Goal: Information Seeking & Learning: Check status

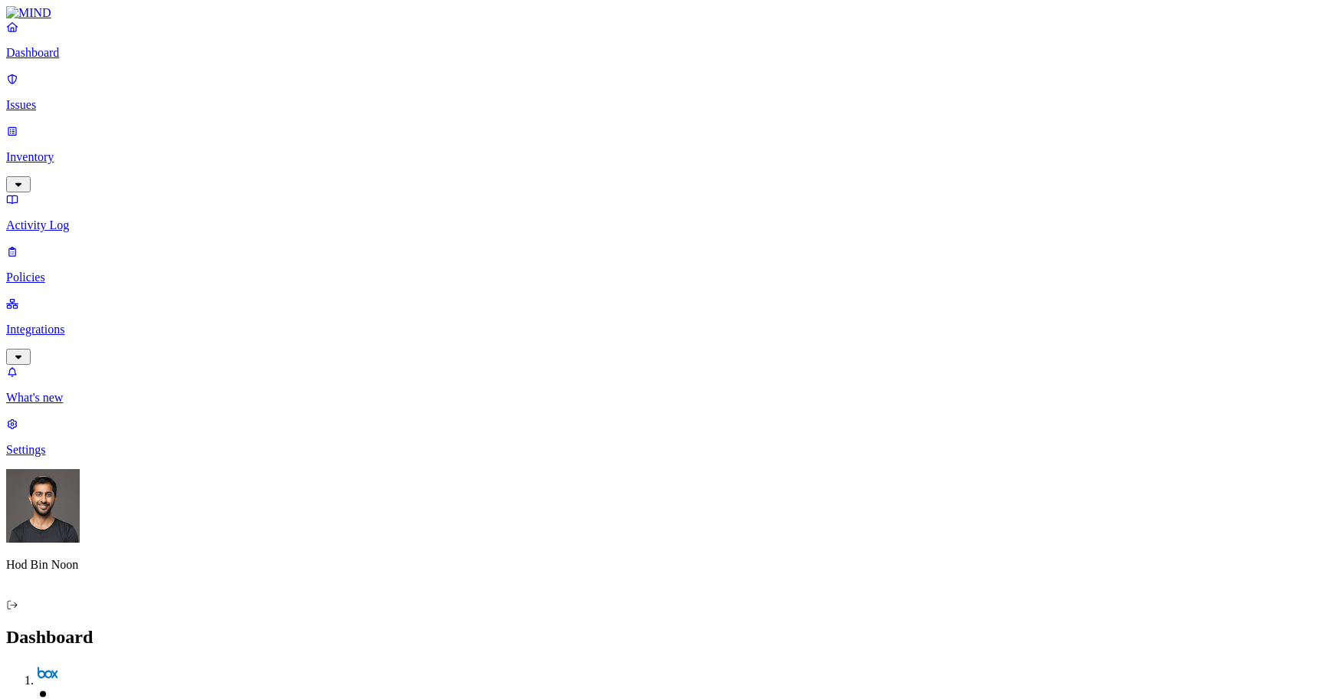
click at [123, 323] on p "Integrations" at bounding box center [662, 330] width 1312 height 14
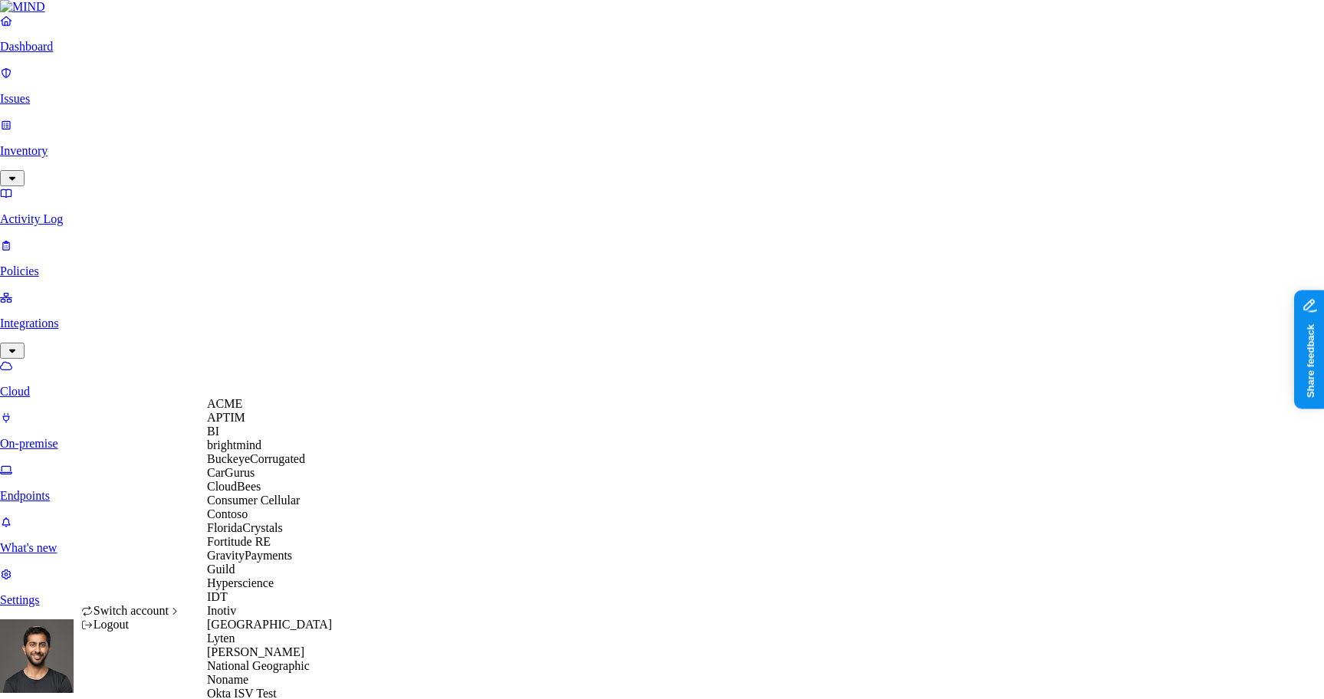
scroll to position [330, 0]
click at [264, 659] on span "National Geographic" at bounding box center [258, 665] width 103 height 13
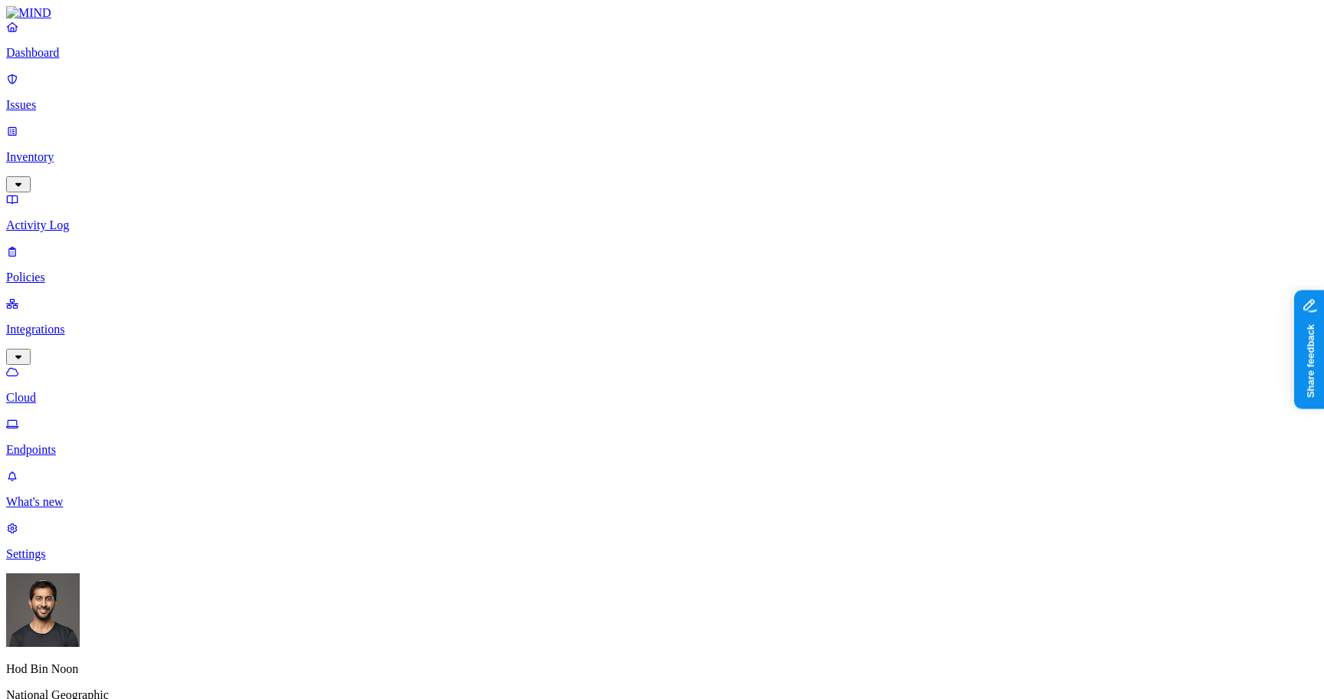
click at [64, 150] on p "Inventory" at bounding box center [662, 157] width 1312 height 14
click at [76, 271] on p "Users" at bounding box center [662, 278] width 1312 height 14
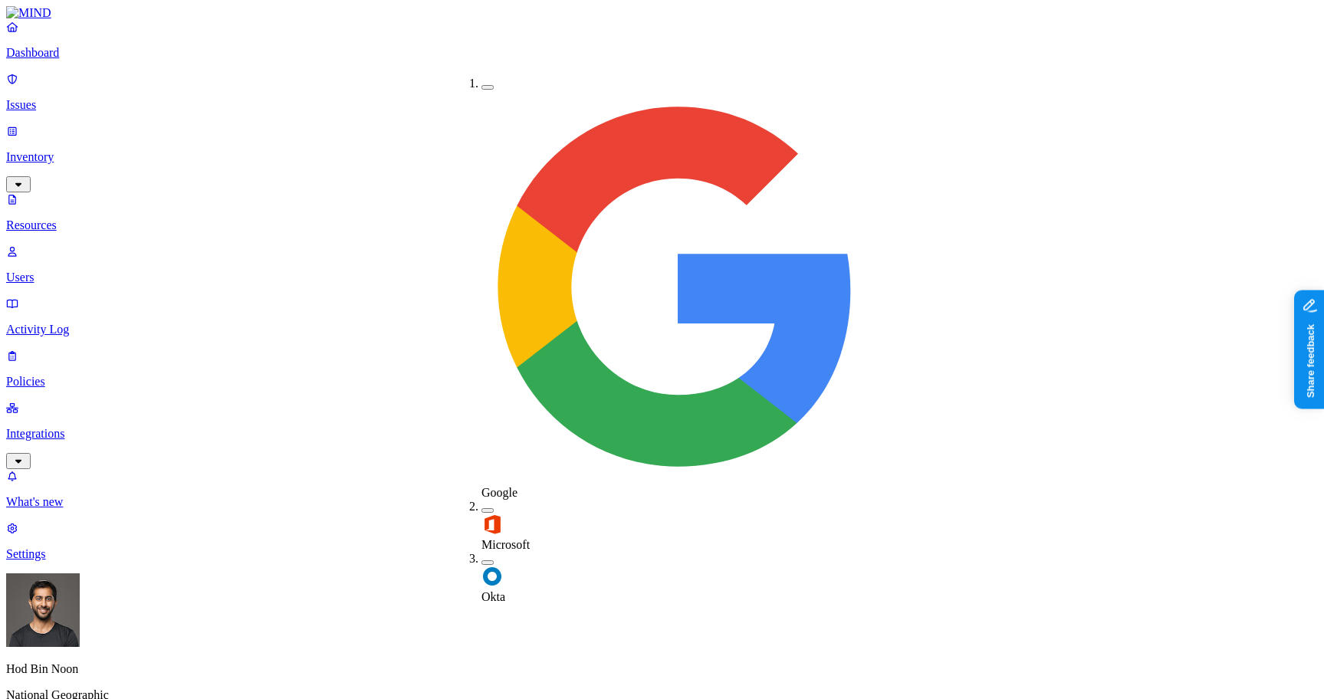
click at [495, 576] on label "Okta" at bounding box center [493, 589] width 24 height 27
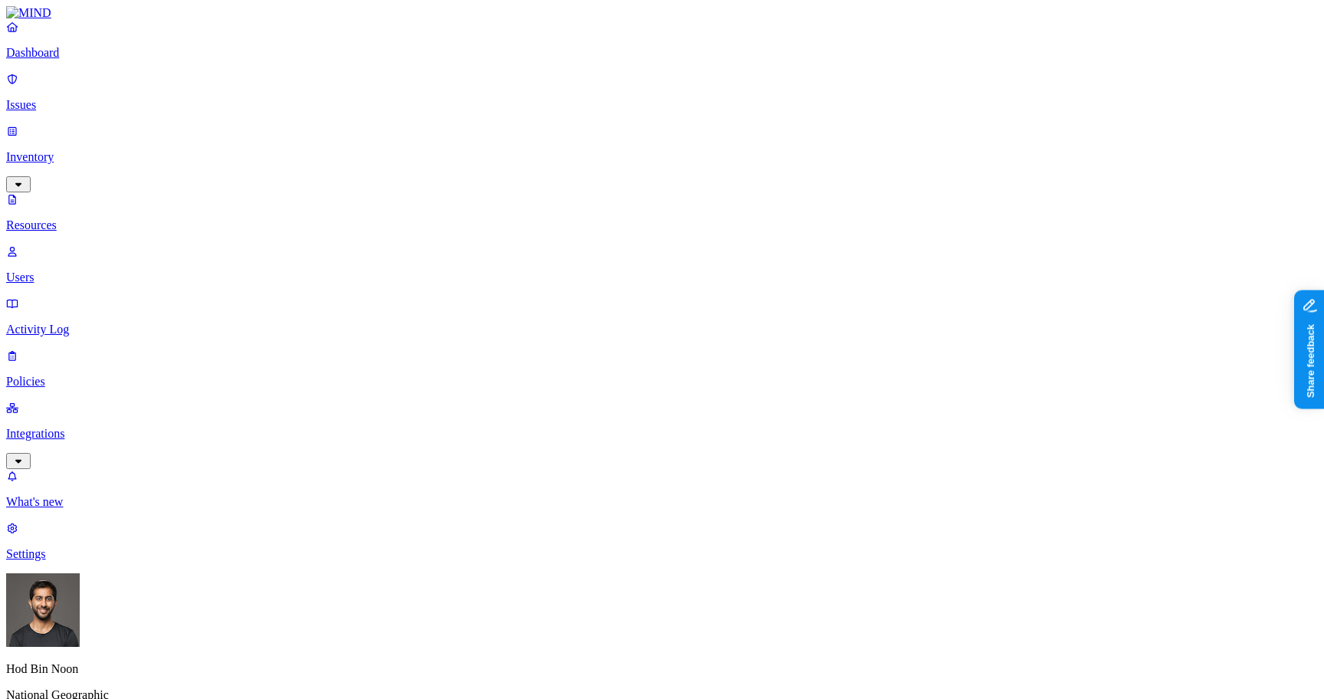
click at [80, 375] on p "Policies" at bounding box center [662, 382] width 1312 height 14
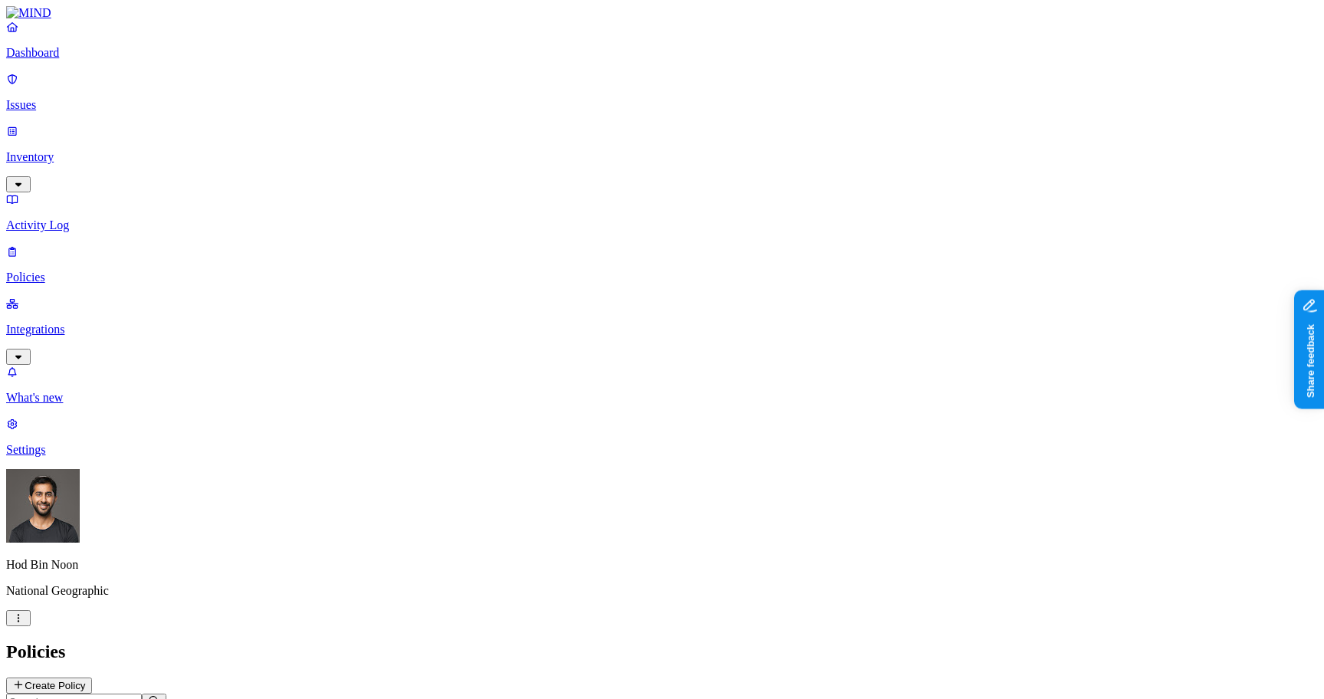
click at [92, 678] on button "Create Policy" at bounding box center [49, 686] width 86 height 16
click at [606, 360] on label "Groups" at bounding box center [588, 352] width 36 height 13
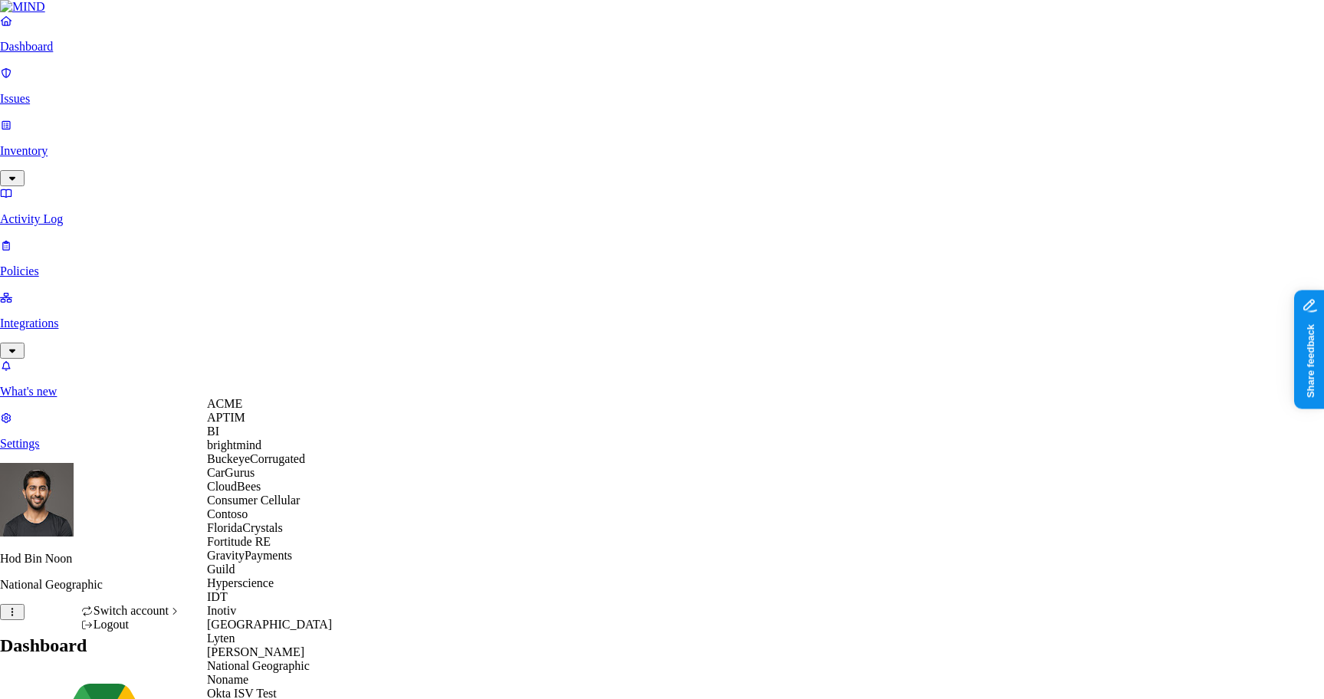
scroll to position [705, 0]
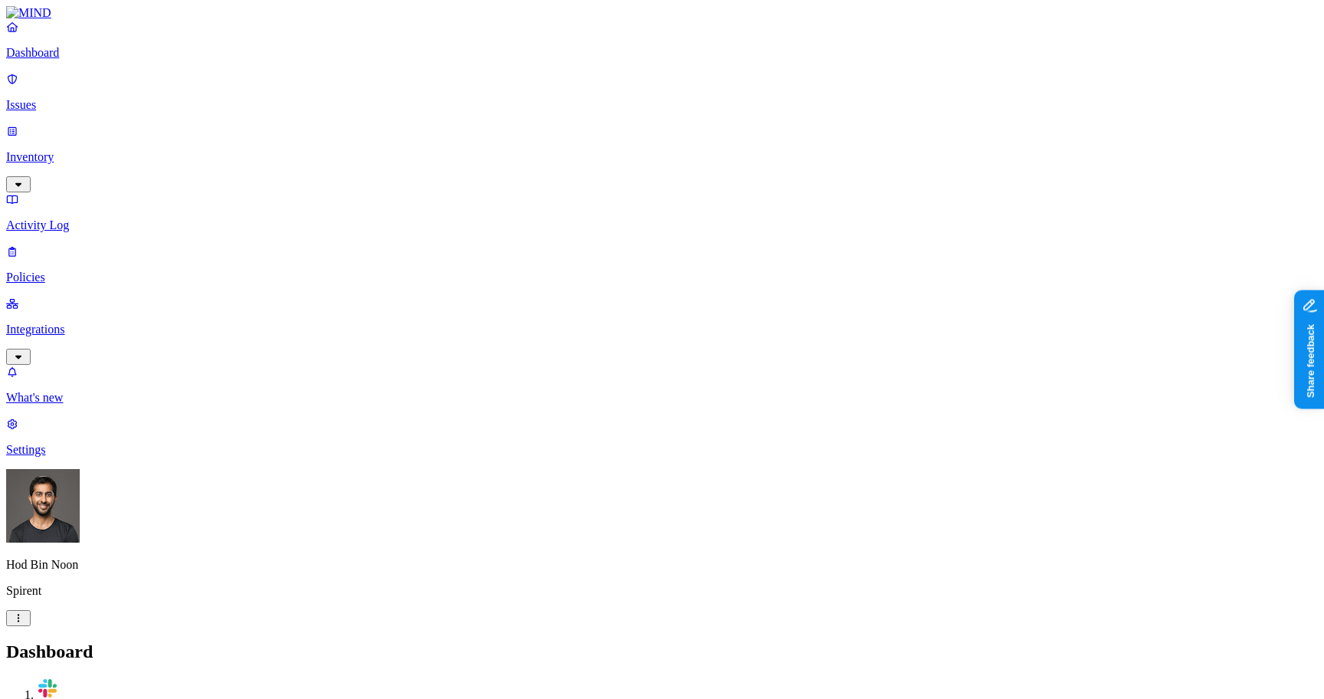
click at [51, 271] on p "Policies" at bounding box center [662, 278] width 1312 height 14
click at [142, 694] on input "text" at bounding box center [74, 702] width 136 height 16
type input "spc"
click at [63, 110] on div "Dashboard Issues Inventory Activity Log Policies Integrations" at bounding box center [662, 192] width 1312 height 345
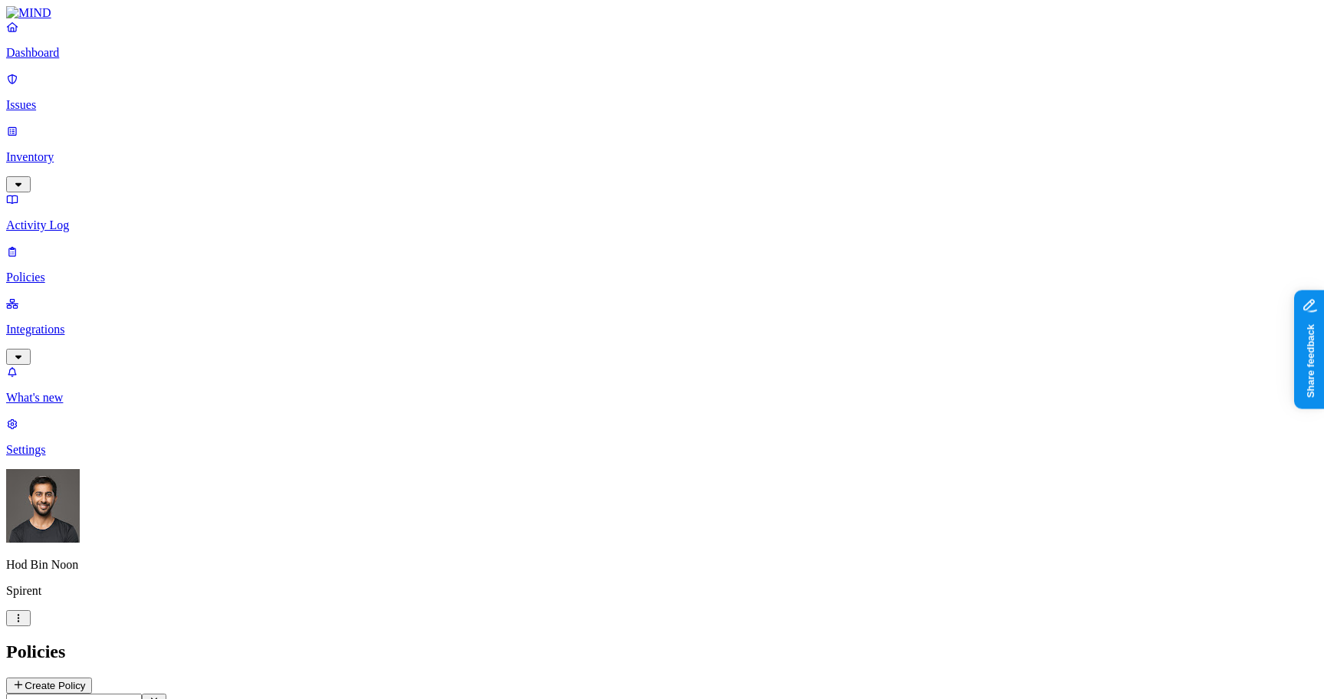
click at [84, 98] on p "Issues" at bounding box center [662, 105] width 1312 height 14
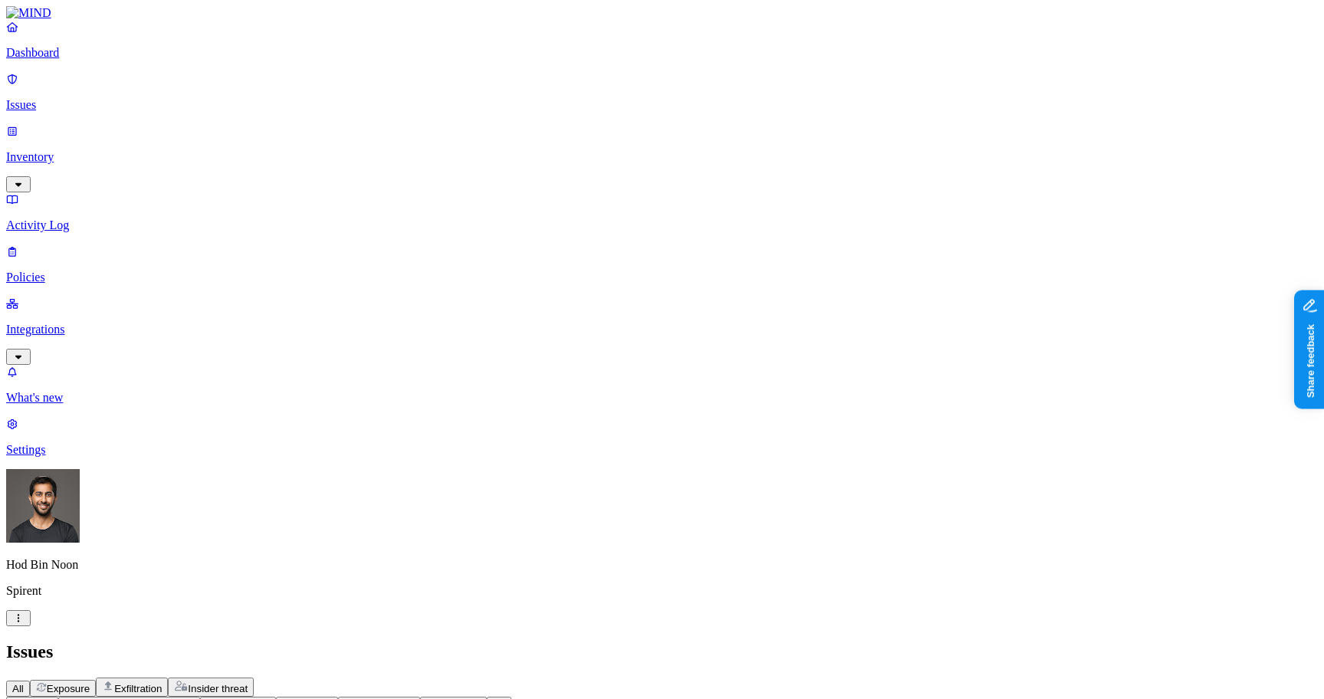
click at [651, 642] on div "Issues" at bounding box center [662, 652] width 1312 height 21
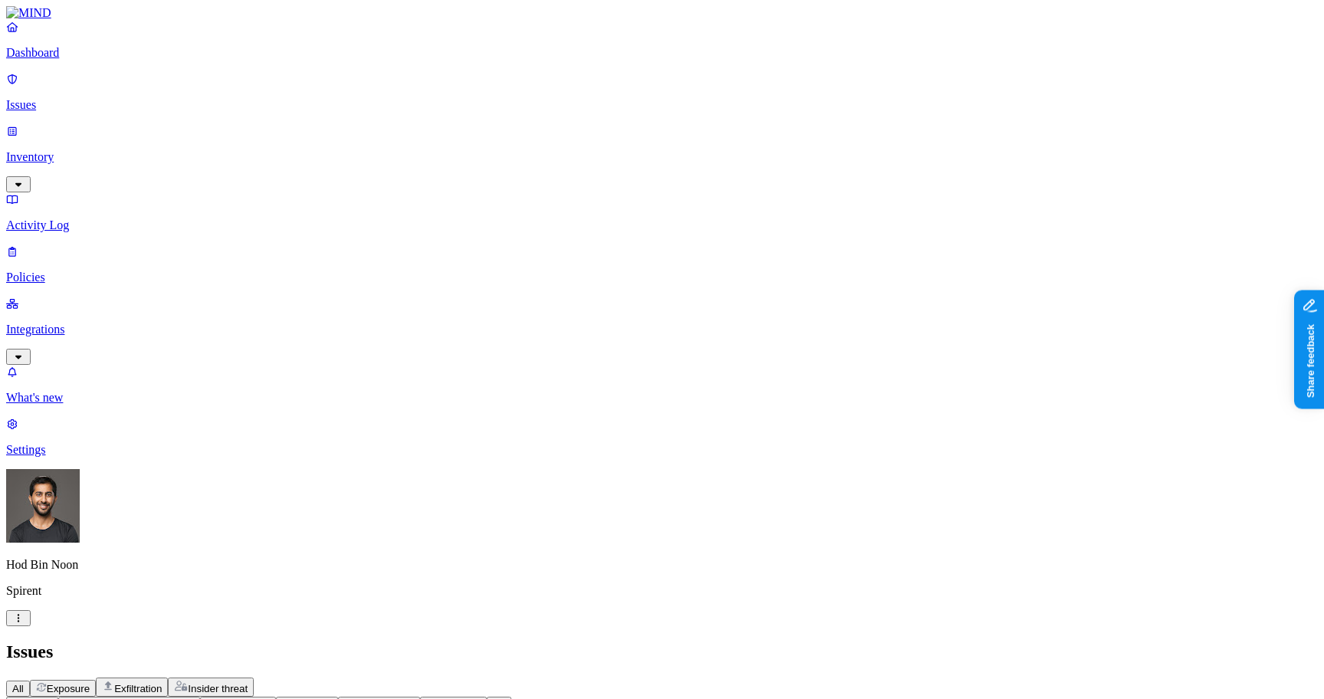
click at [182, 698] on span "Status: Open, In Progress" at bounding box center [122, 704] width 117 height 11
click at [310, 251] on span "Resolved" at bounding box center [301, 257] width 46 height 13
click at [305, 149] on span "Open" at bounding box center [291, 155] width 27 height 13
click at [305, 192] on span "In Progress" at bounding box center [299, 205] width 42 height 27
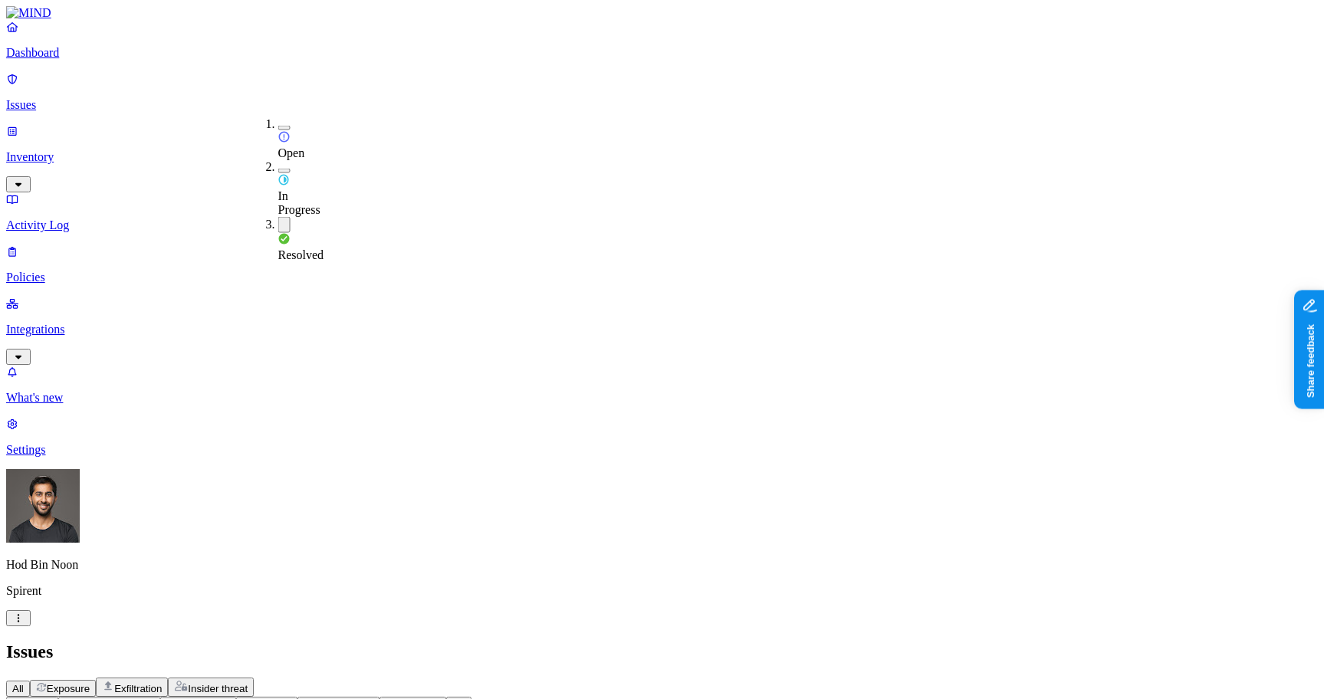
click at [654, 678] on div "All Exposure Exfiltration Insider threat" at bounding box center [662, 687] width 1312 height 19
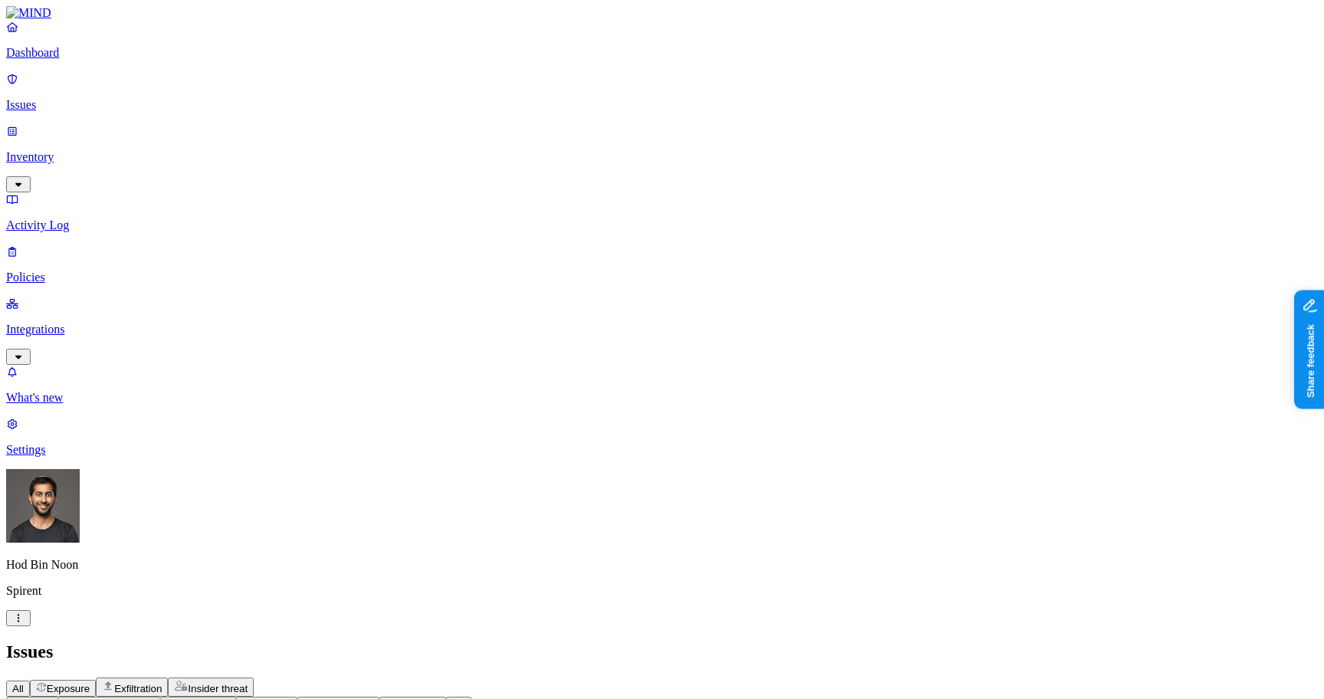
click at [40, 698] on span "Policy" at bounding box center [26, 704] width 28 height 11
type input "overr"
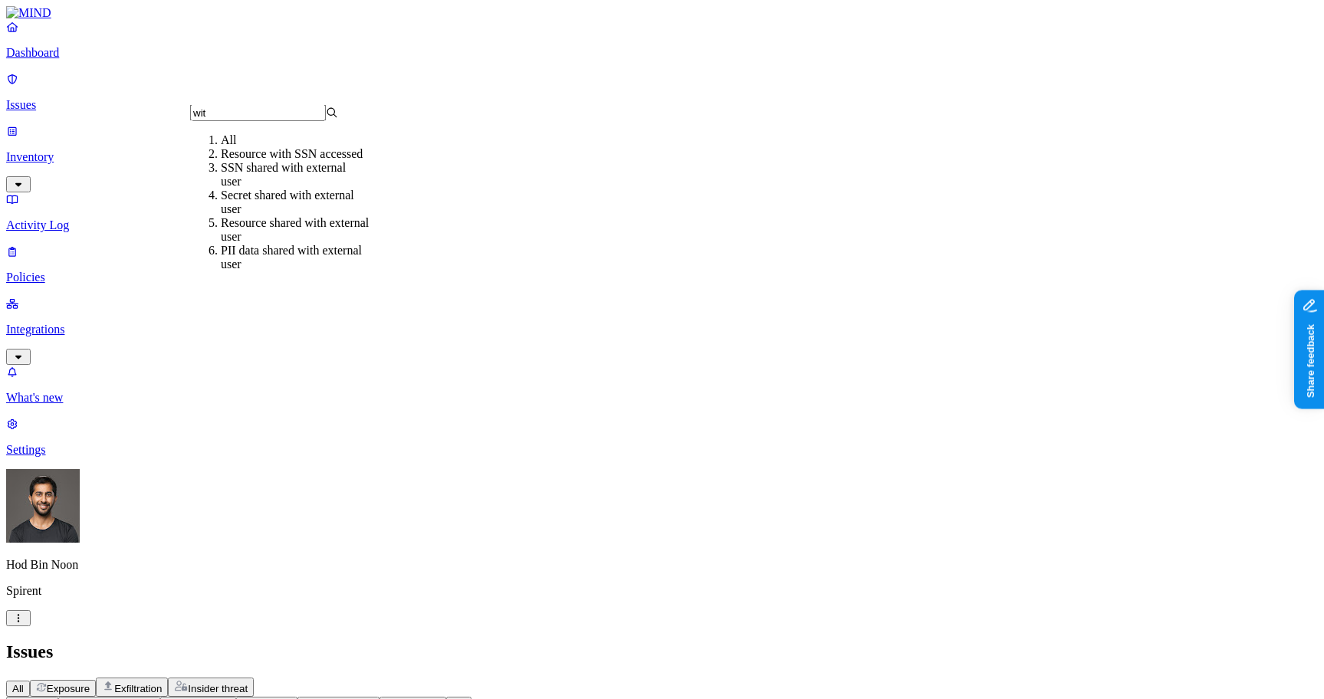
type input "with"
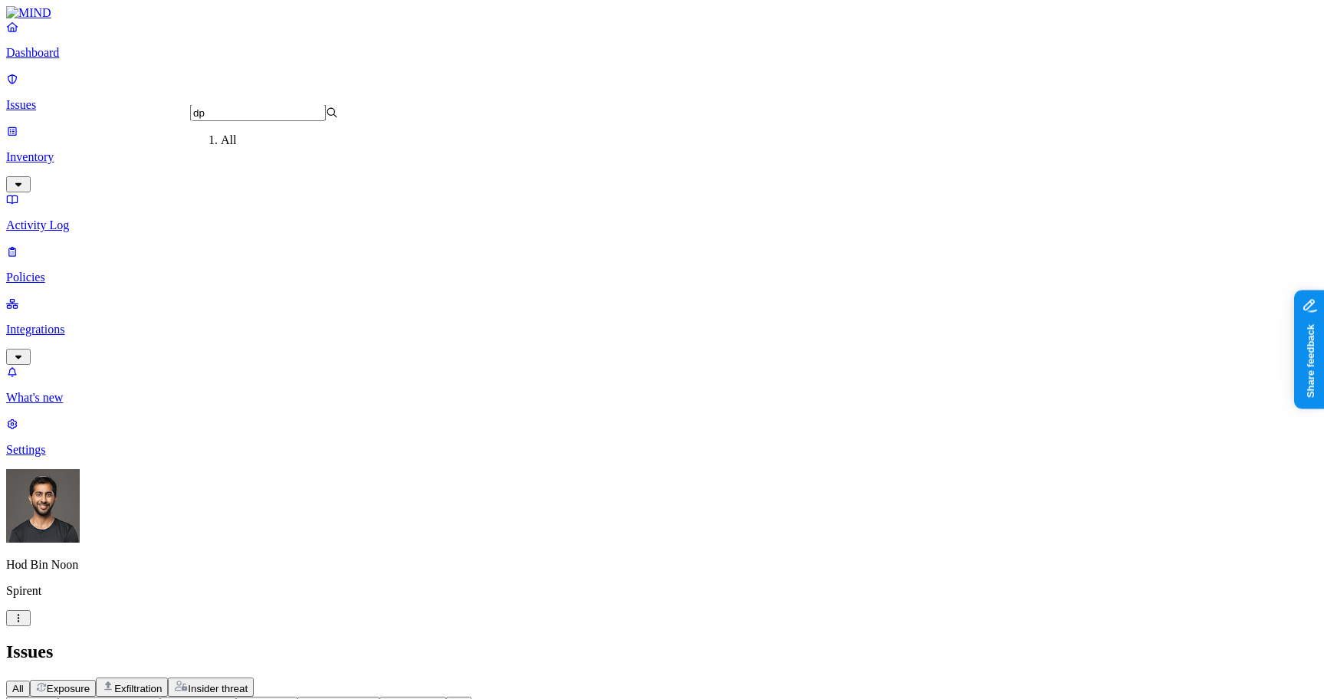
type input "d"
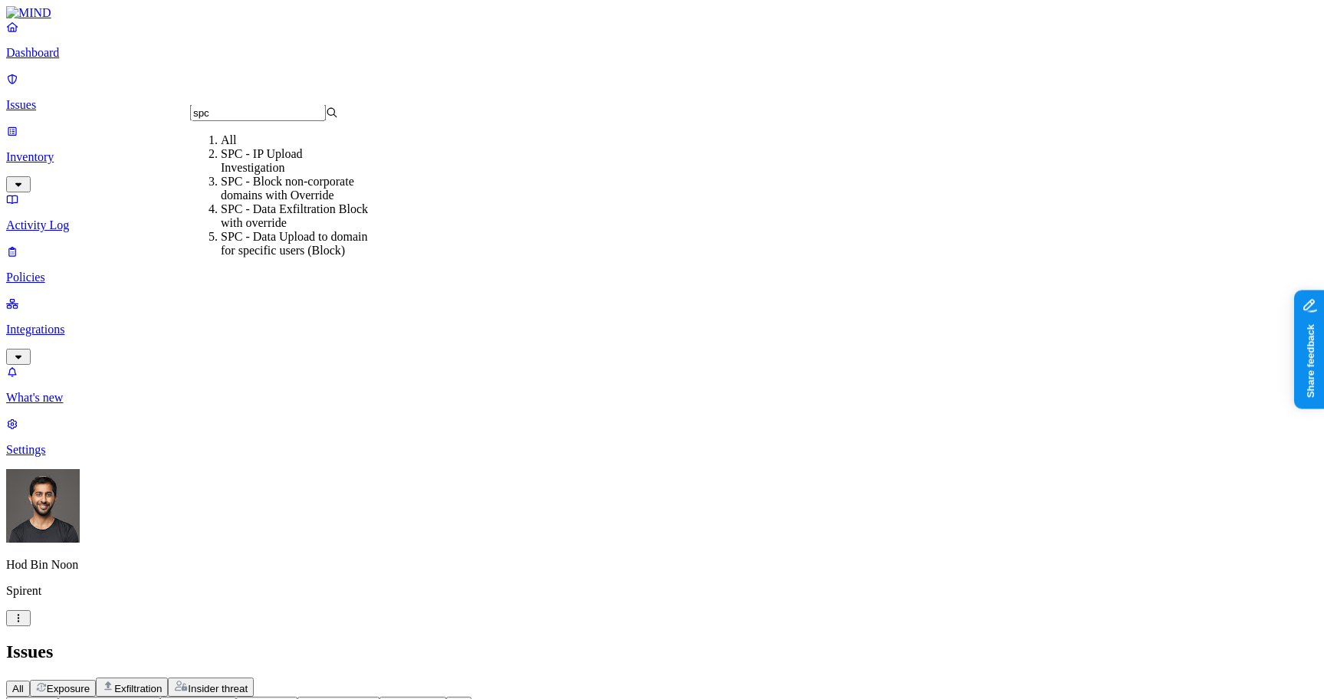
type input "spc"
click at [301, 223] on div "SPC - Data Exfiltration Block with override" at bounding box center [295, 216] width 148 height 28
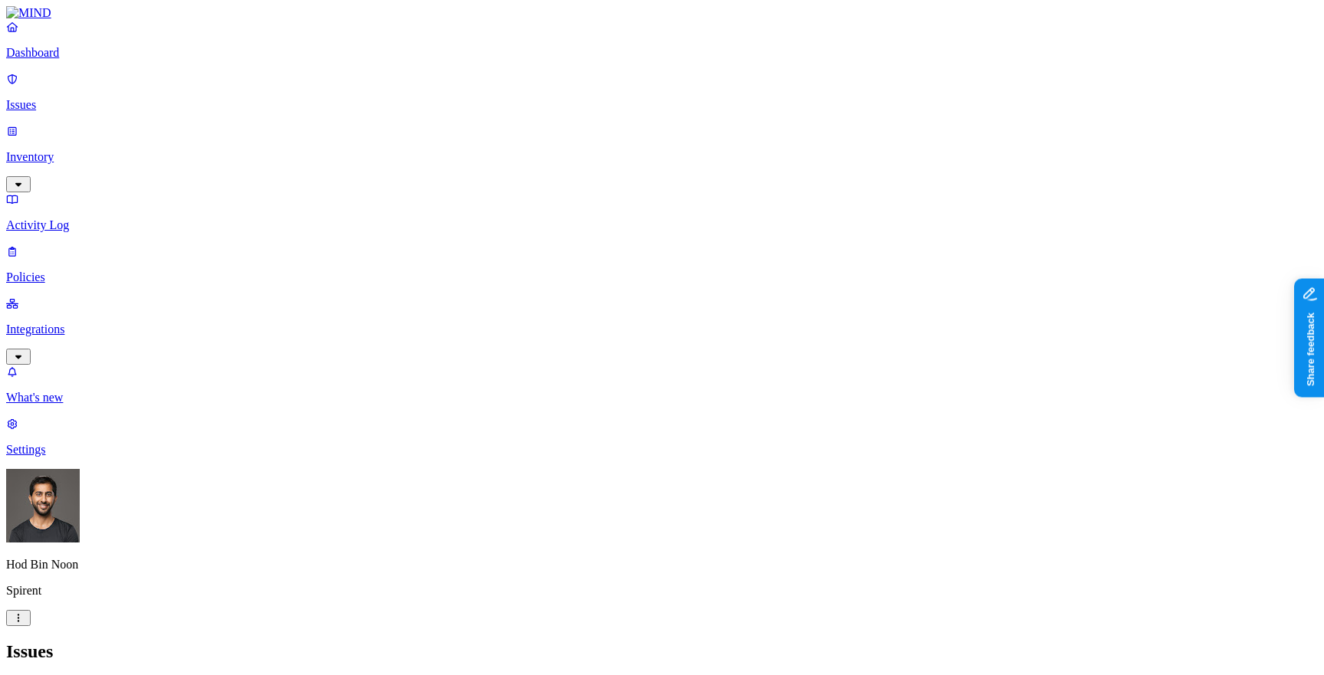
click at [162, 680] on div "Exfiltration" at bounding box center [132, 687] width 60 height 15
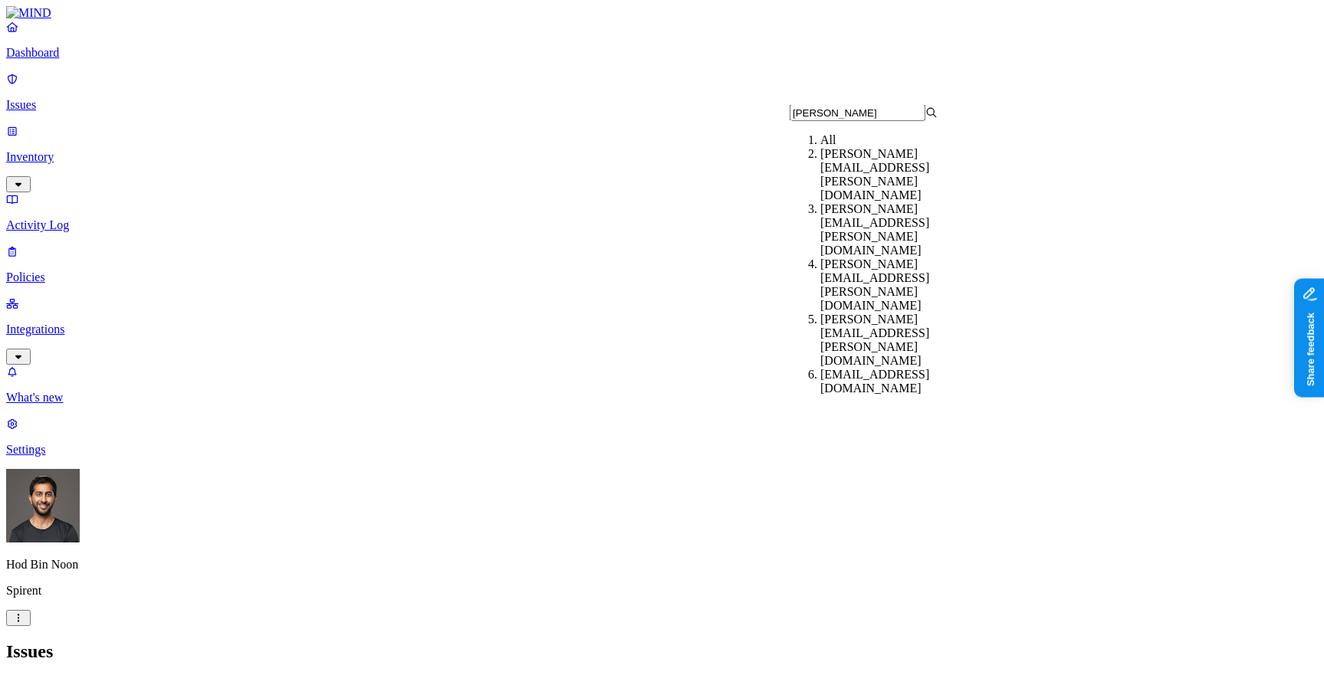
type input "[PERSON_NAME]"
click at [953, 184] on div "[PERSON_NAME][EMAIL_ADDRESS][PERSON_NAME][DOMAIN_NAME]" at bounding box center [894, 174] width 148 height 55
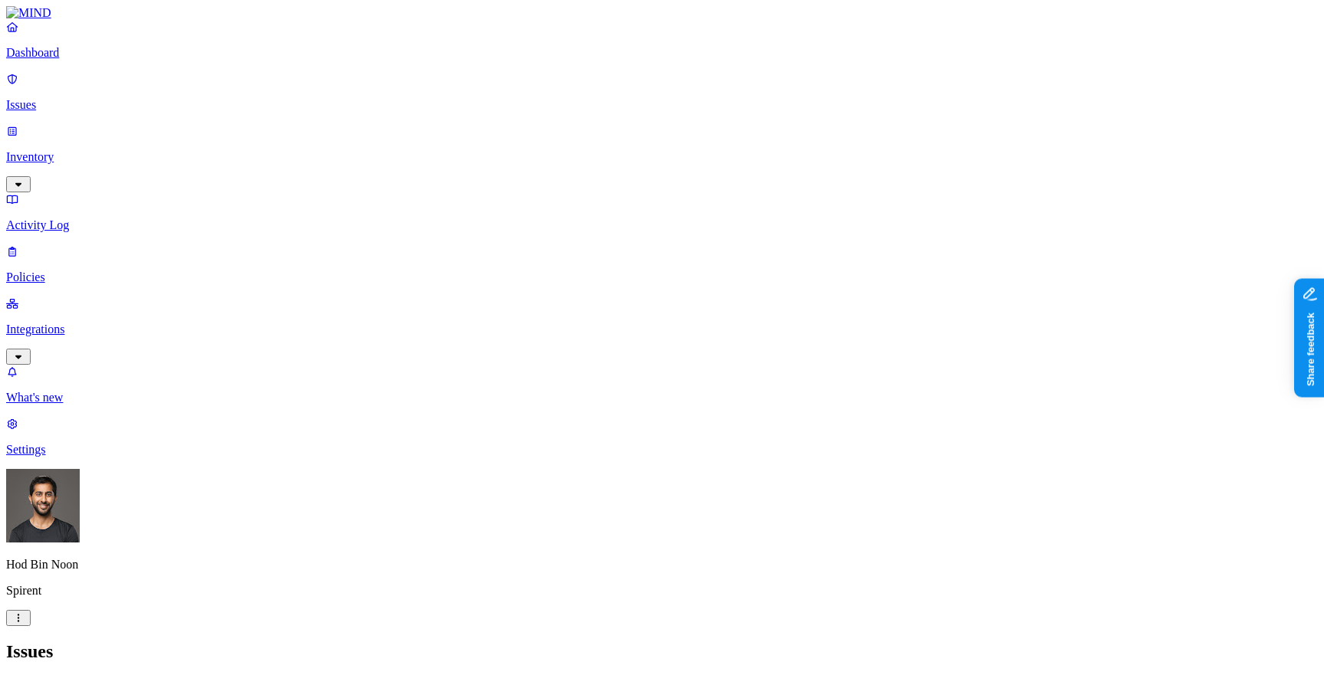
scroll to position [0, 300]
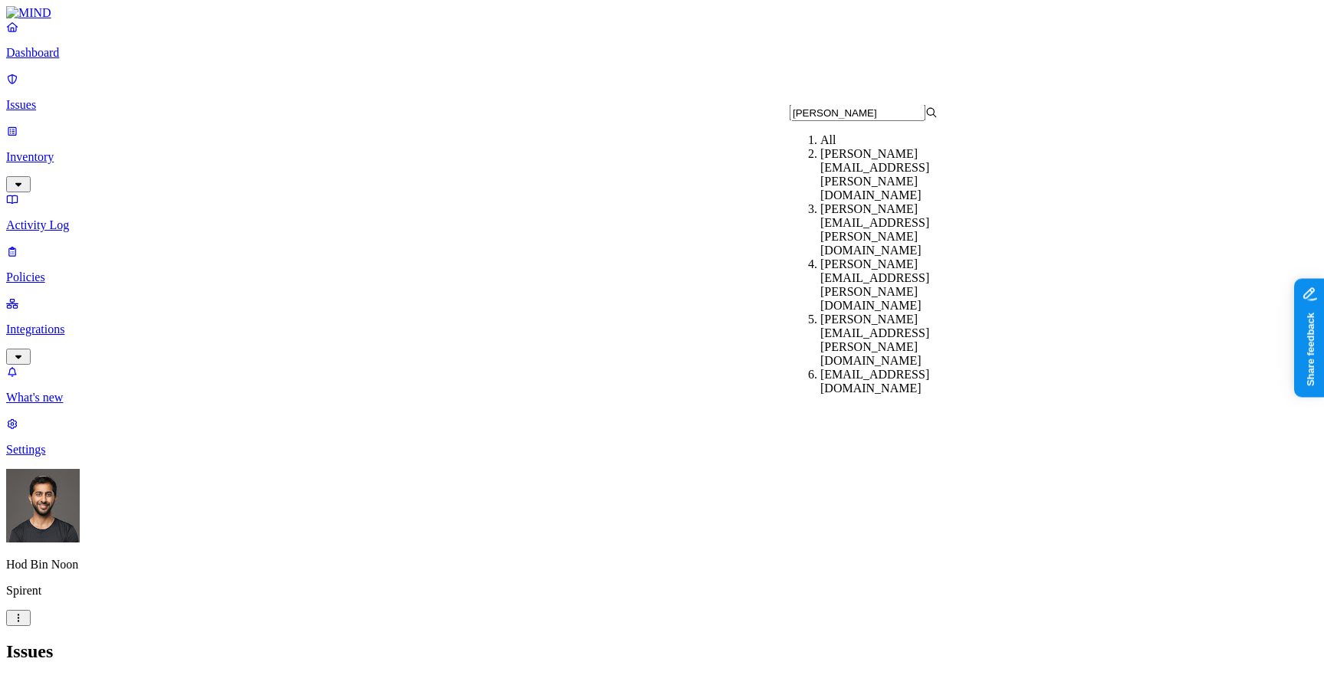
type input "[PERSON_NAME]"
click at [897, 202] on div "[PERSON_NAME][EMAIL_ADDRESS][PERSON_NAME][DOMAIN_NAME]" at bounding box center [894, 229] width 148 height 55
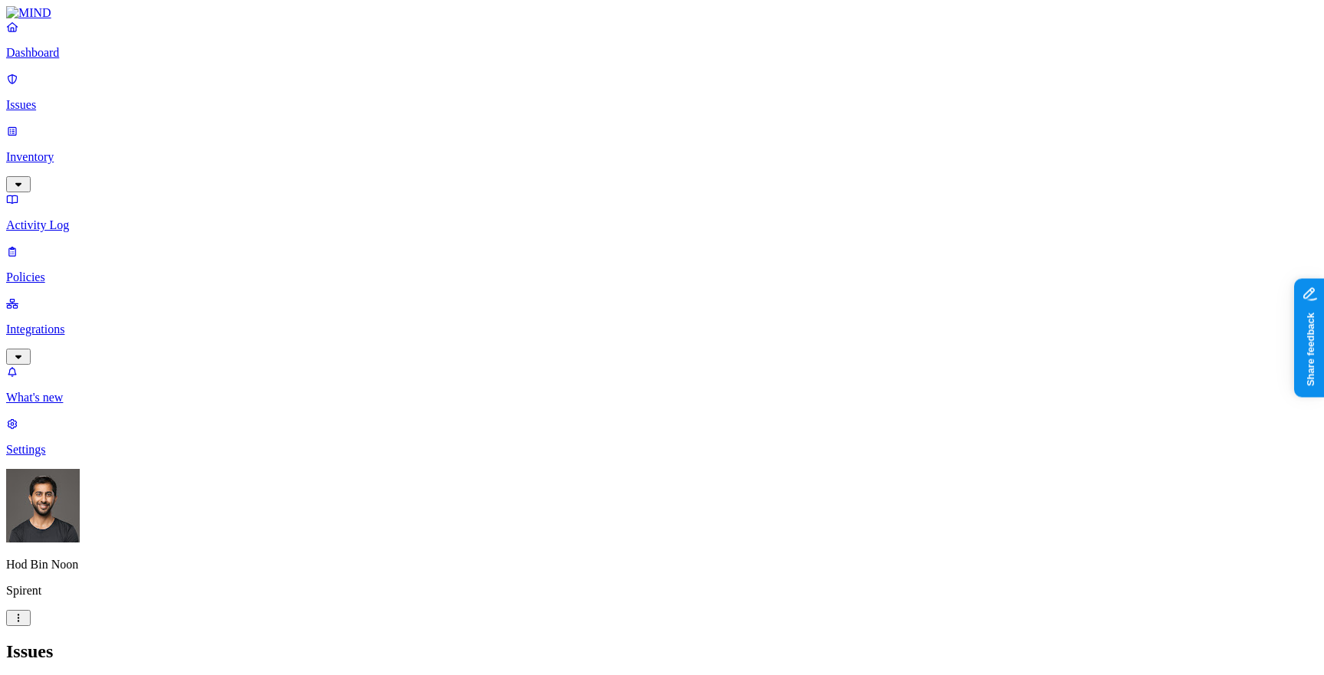
scroll to position [1, 0]
